Goal: Information Seeking & Learning: Compare options

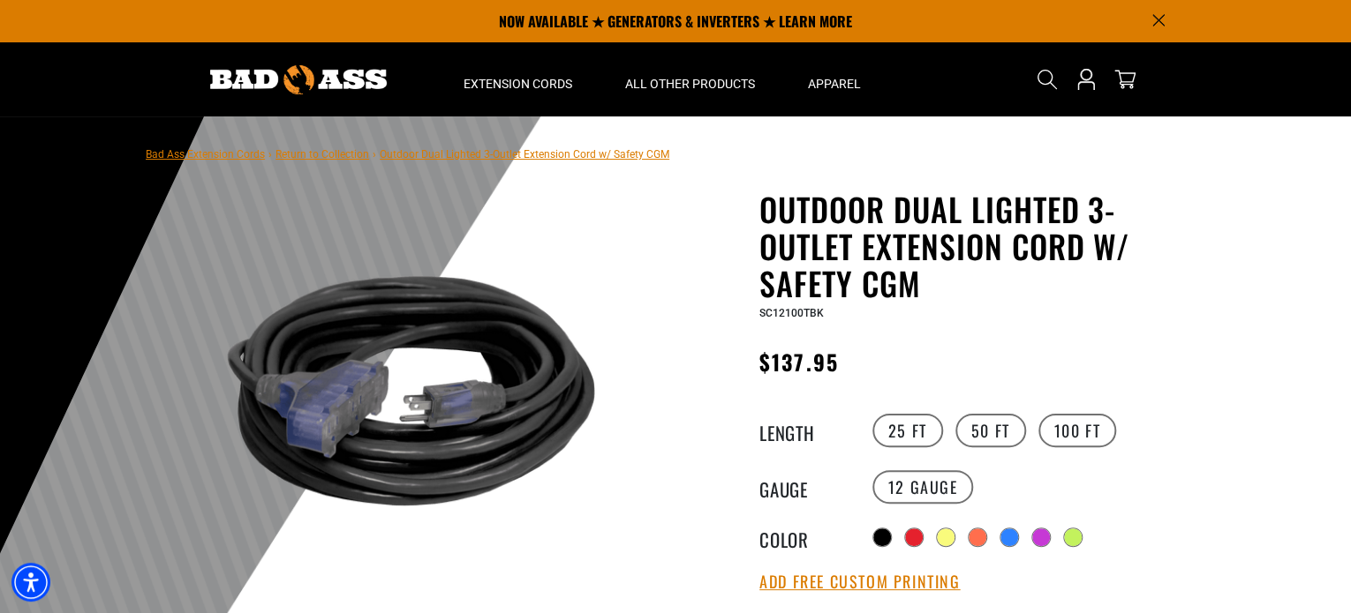
drag, startPoint x: 950, startPoint y: 531, endPoint x: 964, endPoint y: 532, distance: 14.2
click at [950, 531] on div at bounding box center [946, 538] width 18 height 18
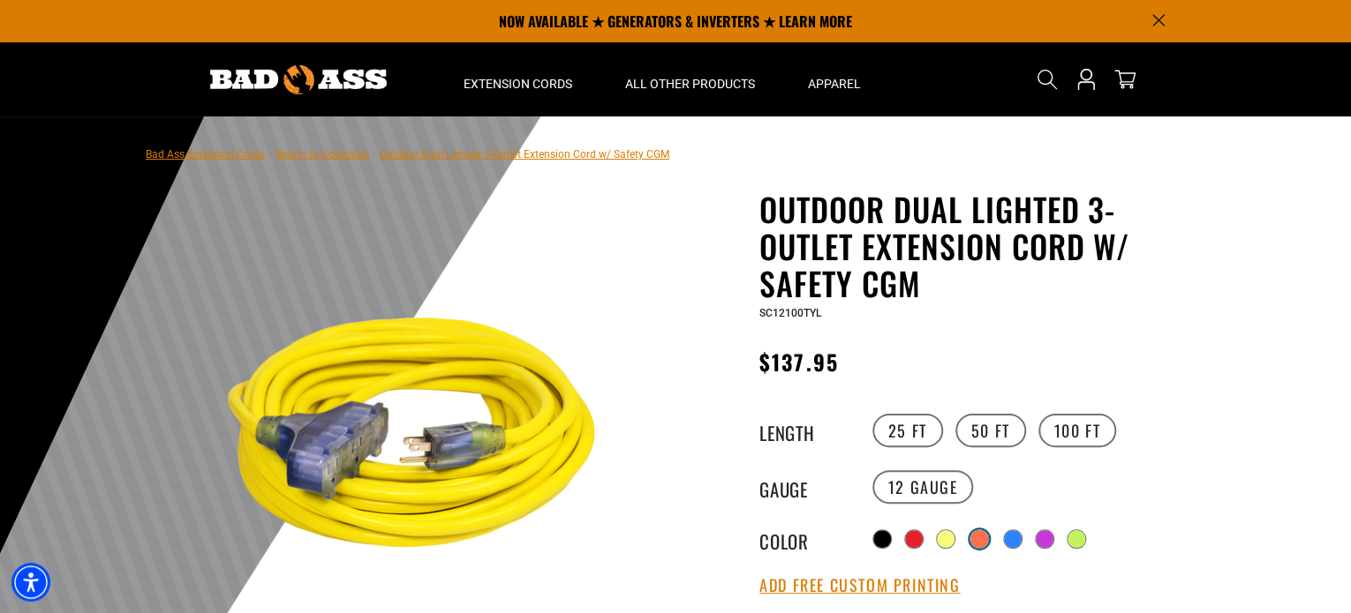
click at [982, 532] on div at bounding box center [979, 540] width 18 height 18
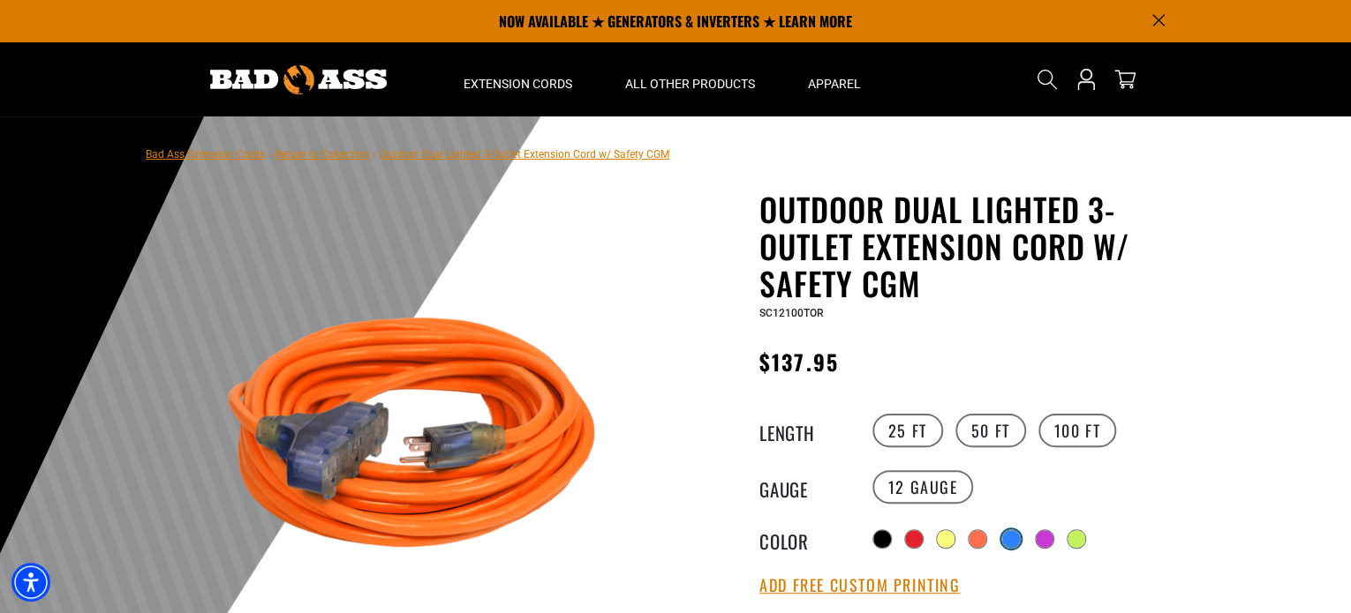
click at [1013, 534] on div at bounding box center [1011, 540] width 18 height 18
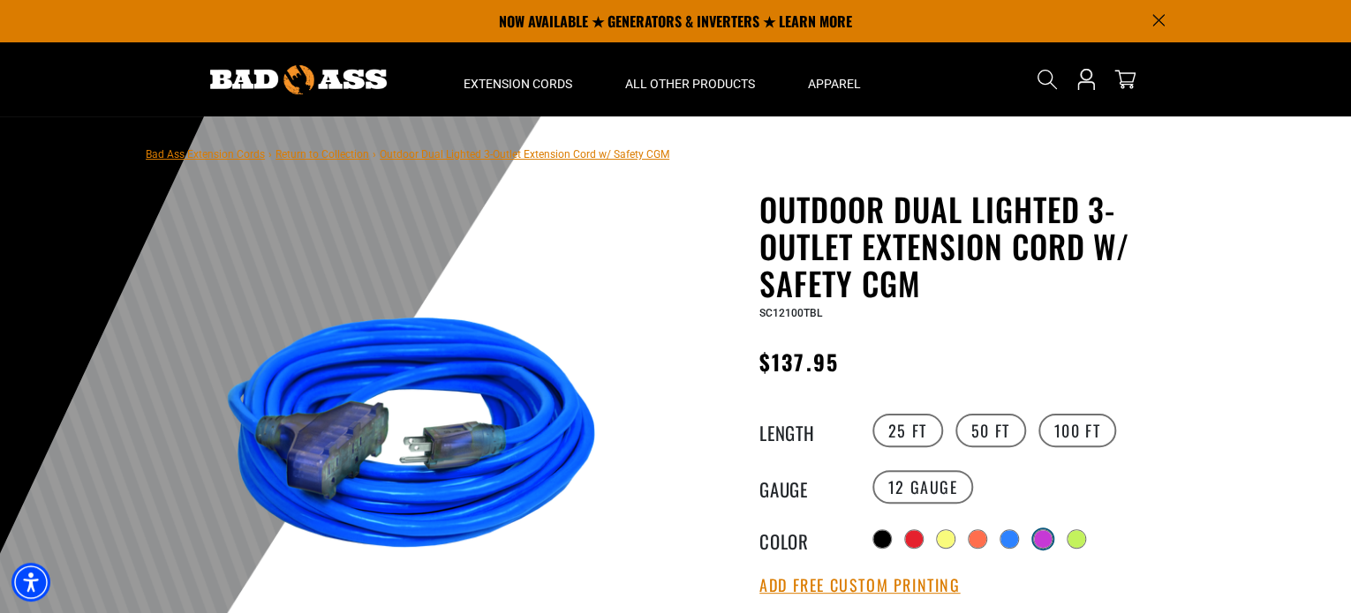
click at [1039, 533] on div at bounding box center [1043, 540] width 18 height 18
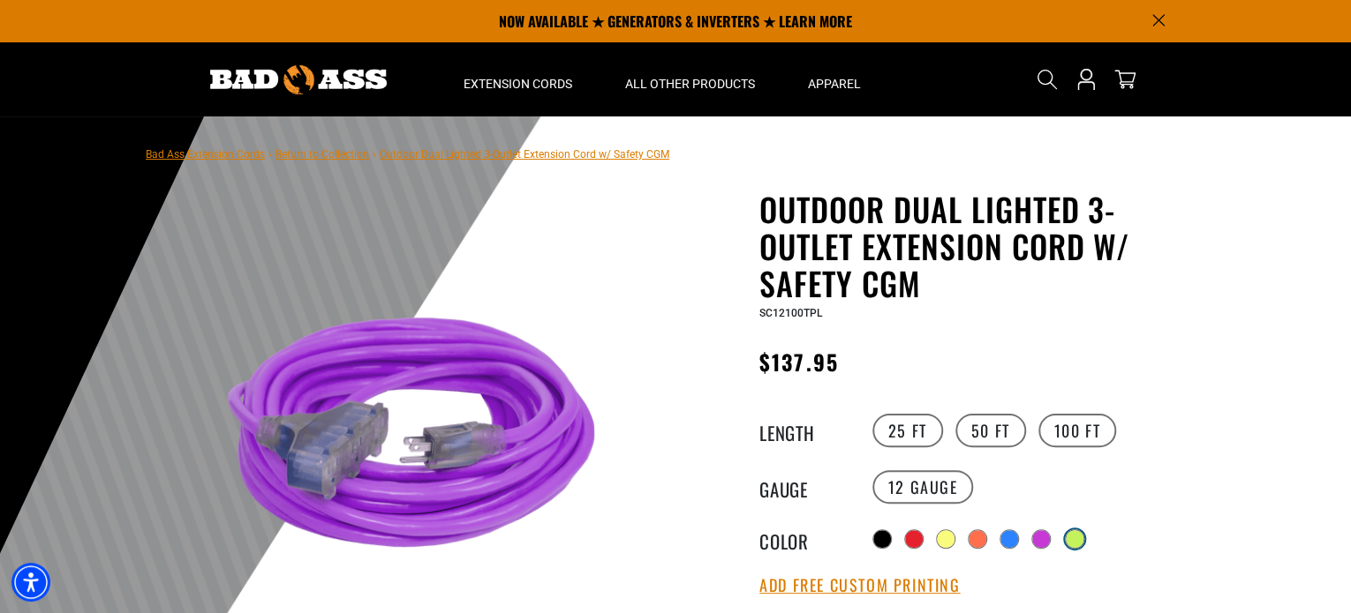
click at [1073, 536] on div at bounding box center [1074, 540] width 18 height 18
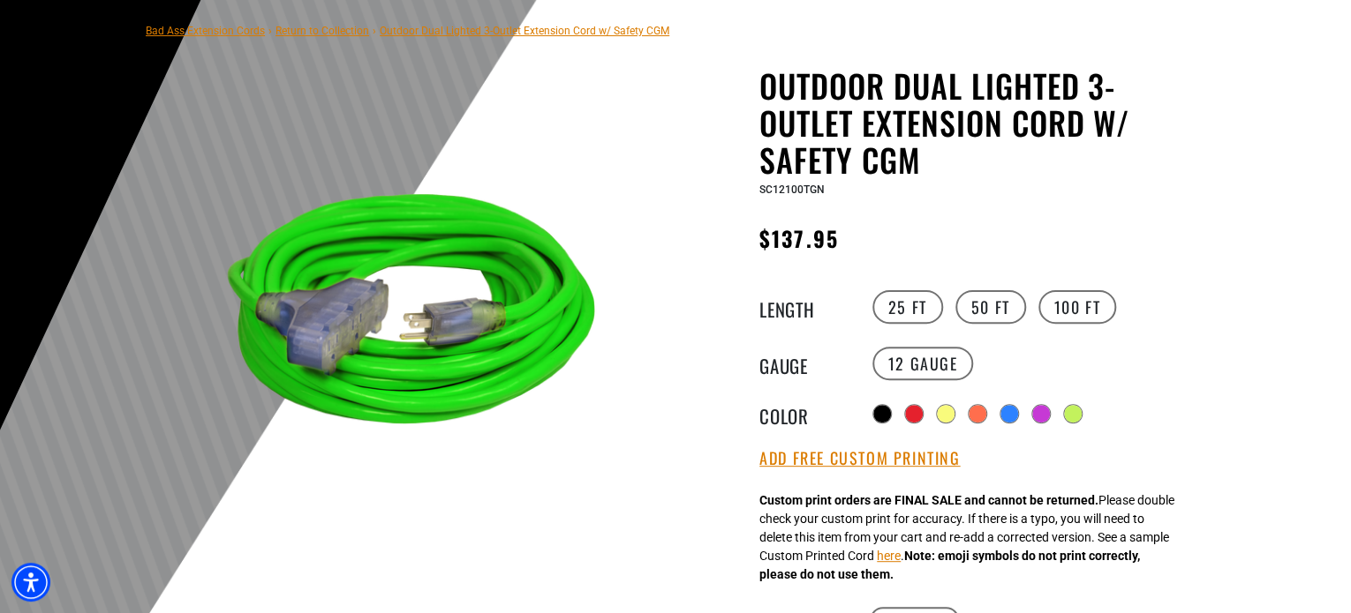
scroll to position [177, 0]
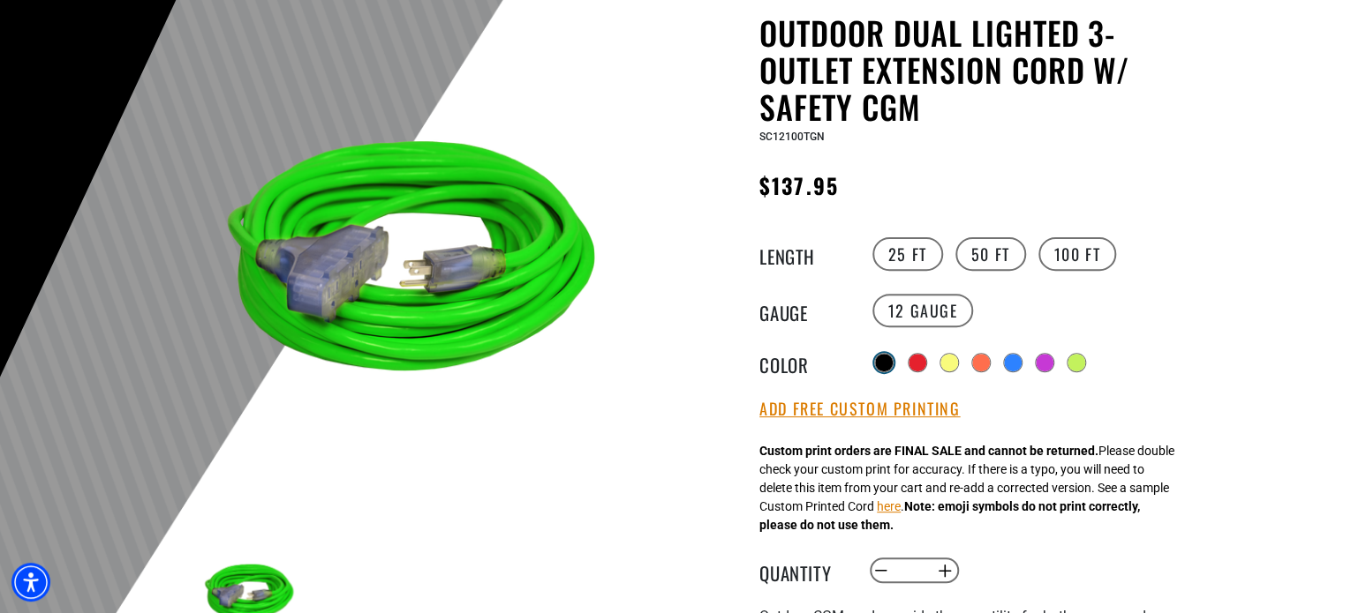
click at [878, 367] on div at bounding box center [883, 362] width 19 height 19
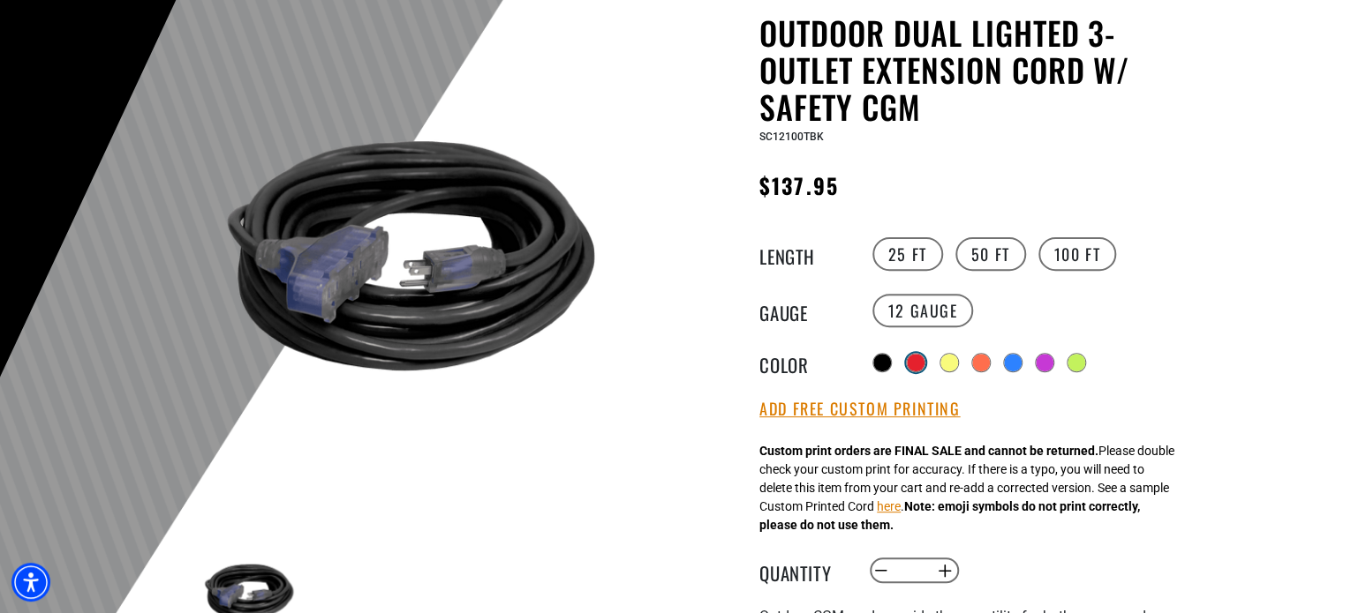
click at [911, 357] on div at bounding box center [916, 363] width 18 height 18
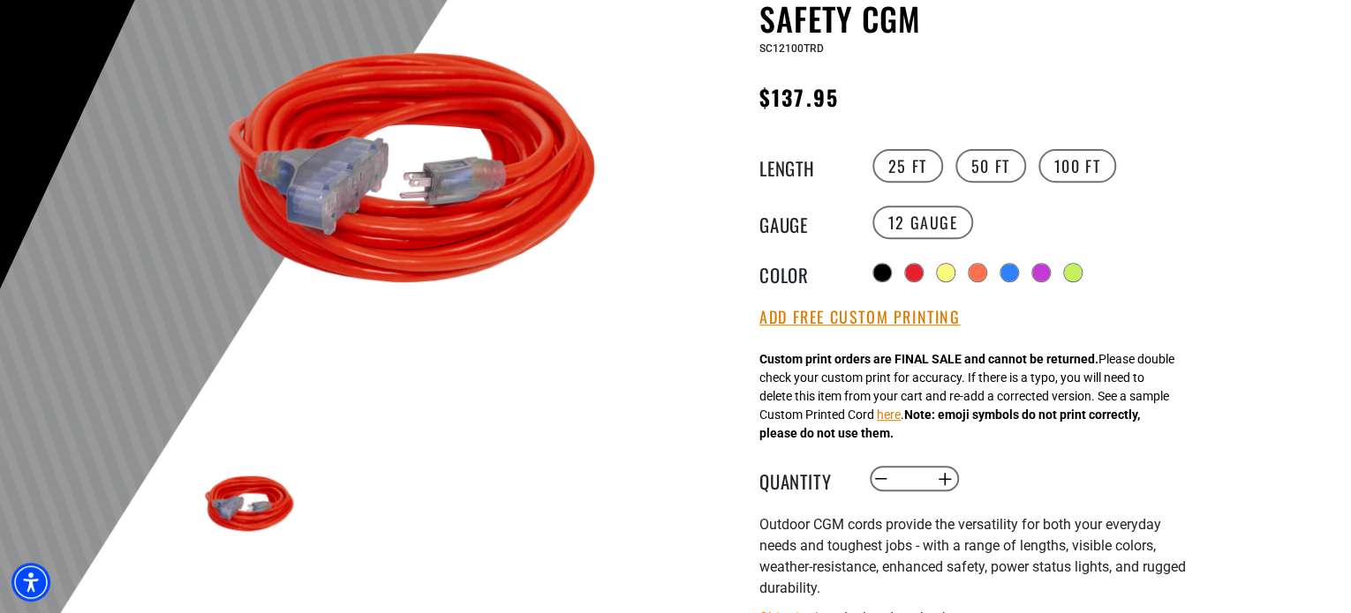
scroll to position [353, 0]
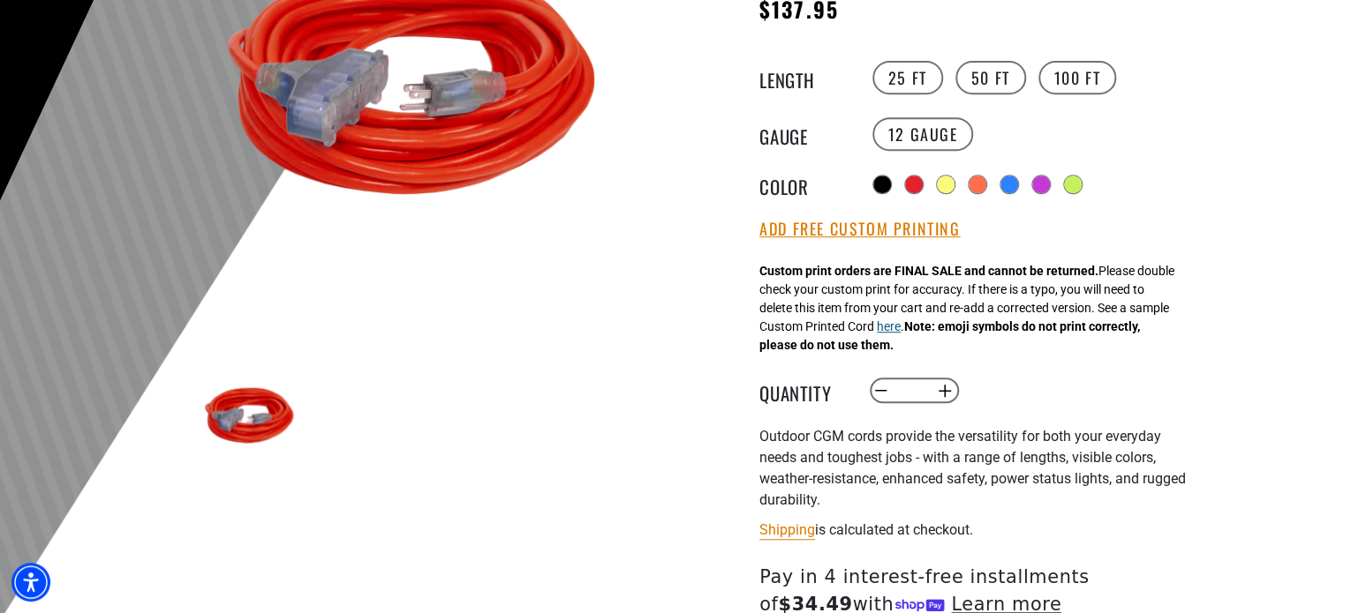
click at [900, 330] on button "here" at bounding box center [889, 327] width 24 height 19
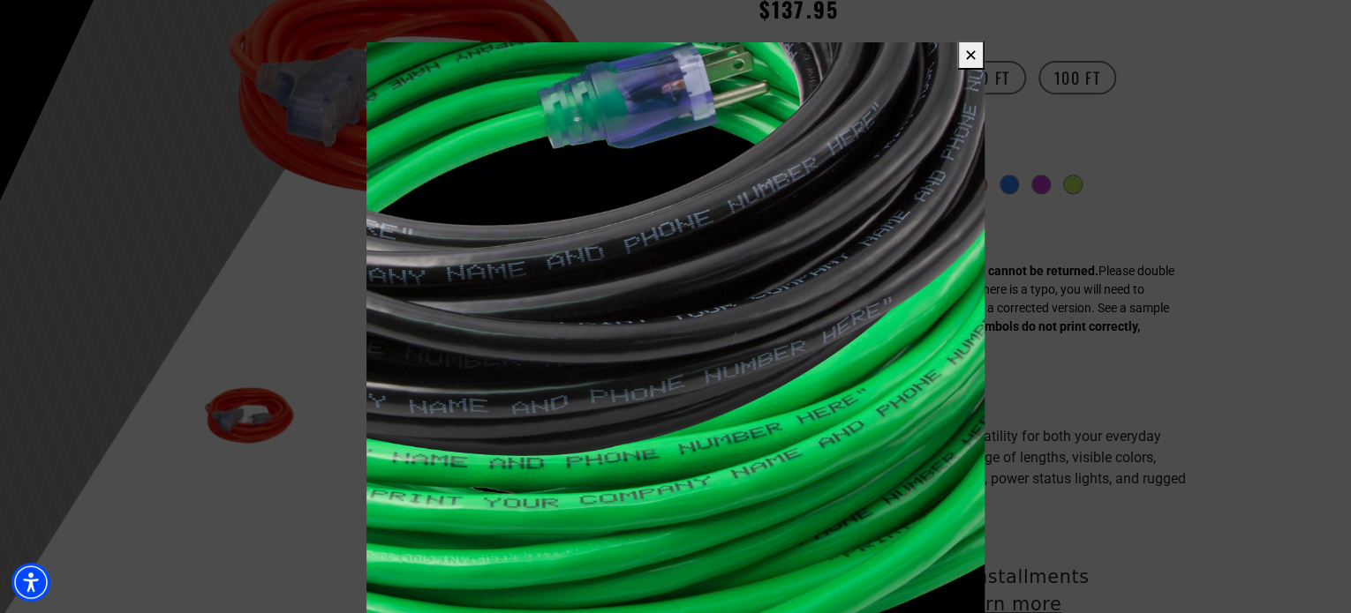
click at [967, 46] on button "✕" at bounding box center [970, 55] width 27 height 29
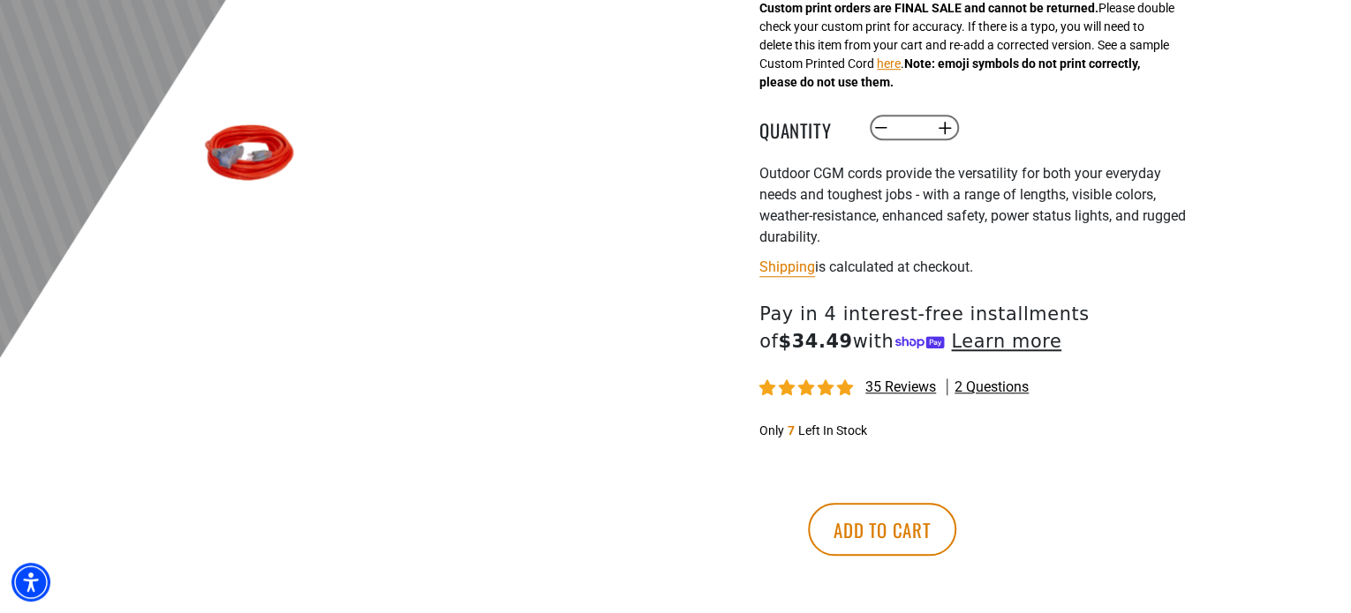
scroll to position [618, 0]
click at [611, 357] on div "1 of 8 1" at bounding box center [411, 103] width 530 height 1061
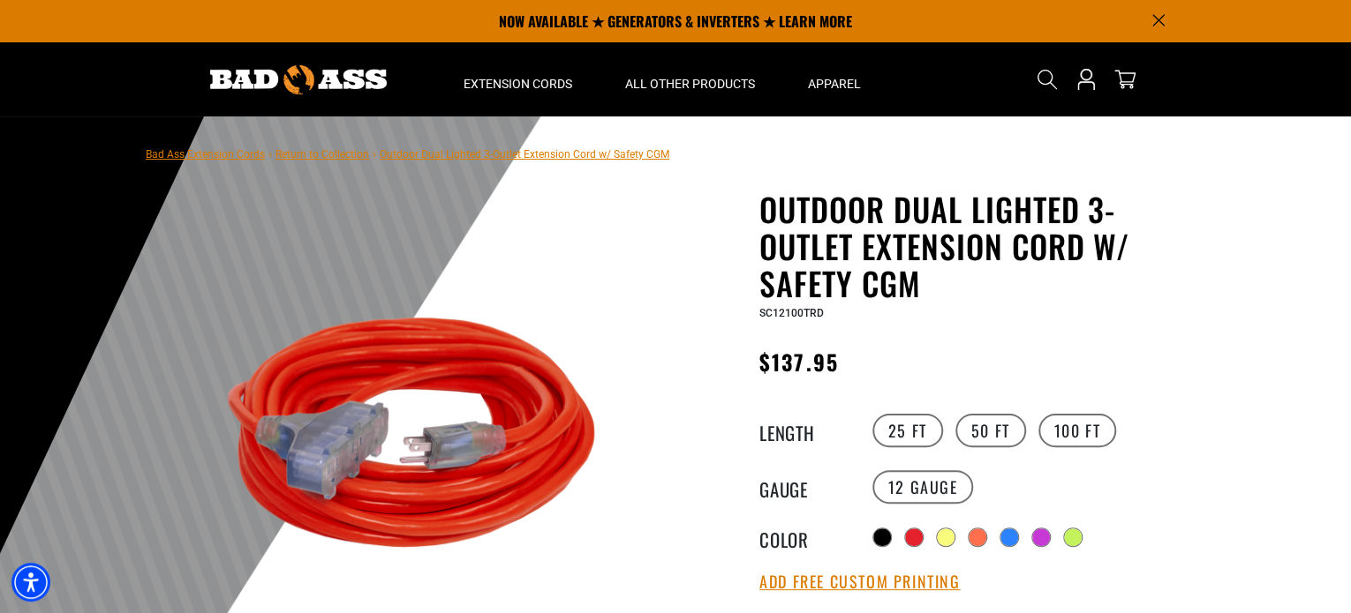
scroll to position [0, 0]
